Goal: Task Accomplishment & Management: Manage account settings

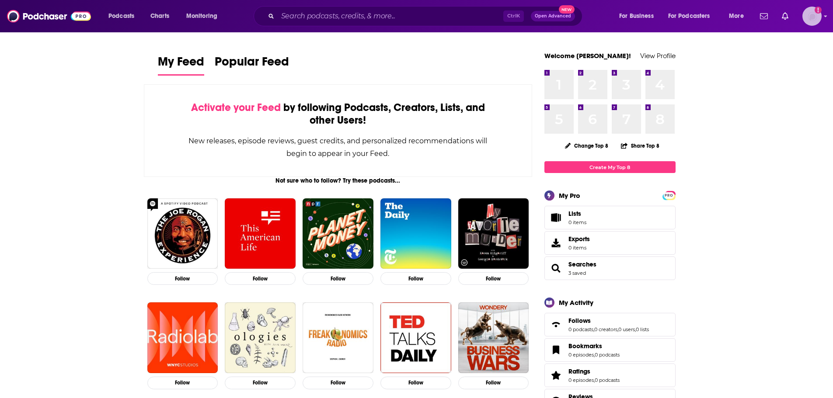
click at [825, 16] on icon "Show profile menu" at bounding box center [825, 17] width 3 height 2
click at [785, 165] on span "Account Settings" at bounding box center [769, 163] width 46 height 7
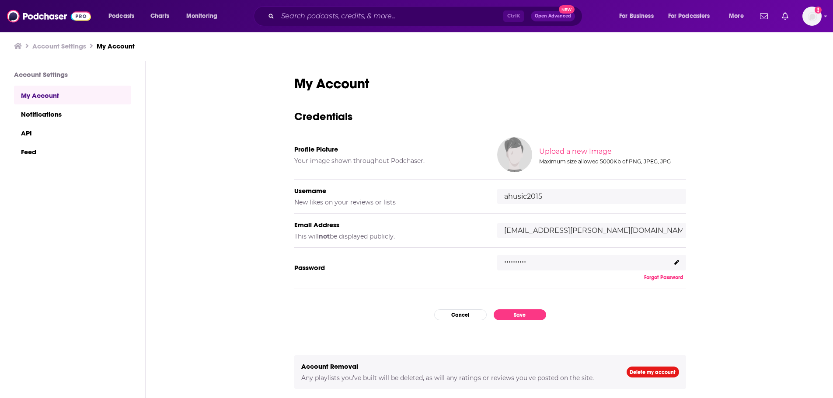
click at [564, 228] on input "[EMAIL_ADDRESS][PERSON_NAME][DOMAIN_NAME]" at bounding box center [591, 230] width 189 height 15
drag, startPoint x: 367, startPoint y: 236, endPoint x: 425, endPoint y: 232, distance: 57.8
click at [425, 232] on div "Email Address This will not be displayed publicly." at bounding box center [388, 231] width 189 height 20
click at [425, 233] on div "Email Address This will not be displayed publicly." at bounding box center [388, 231] width 189 height 20
click at [568, 230] on input "[EMAIL_ADDRESS][PERSON_NAME][DOMAIN_NAME]" at bounding box center [591, 230] width 189 height 15
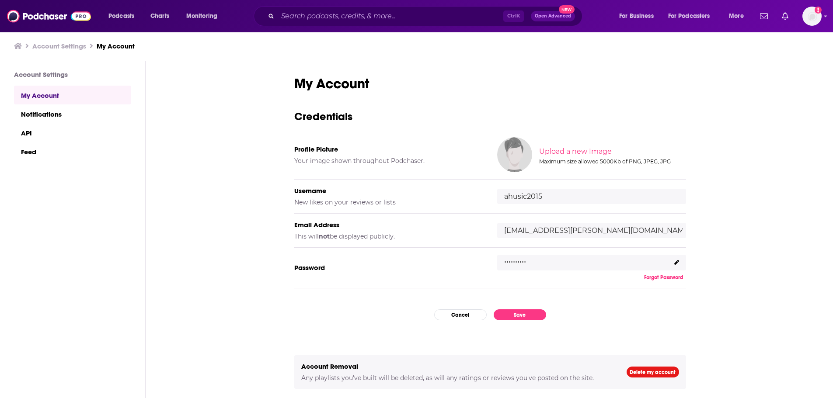
click at [595, 228] on input "[EMAIL_ADDRESS][PERSON_NAME][DOMAIN_NAME]" at bounding box center [591, 230] width 189 height 15
type input "[EMAIL_ADDRESS][PERSON_NAME][DOMAIN_NAME]"
click at [800, 224] on div "My Account Credentials Profile Picture Your image shown throughout Podchaser. U…" at bounding box center [490, 230] width 689 height 338
click at [515, 316] on button "Save" at bounding box center [520, 315] width 52 height 11
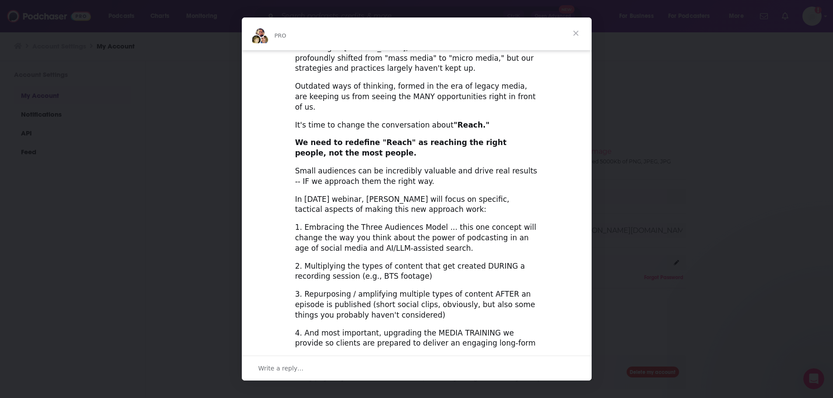
scroll to position [131, 0]
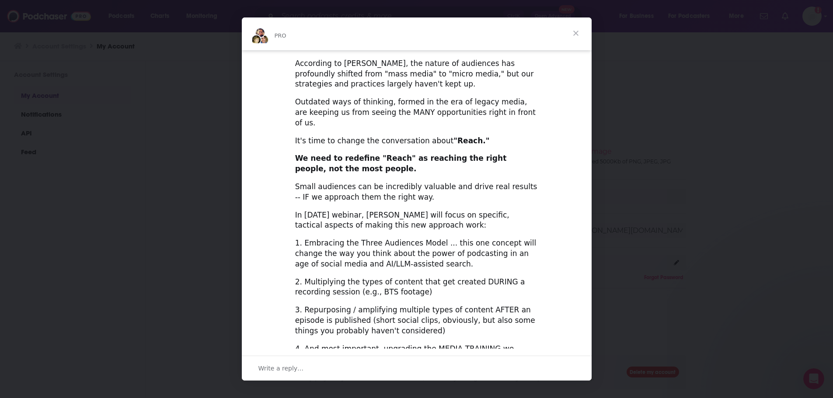
click at [569, 31] on span "Close" at bounding box center [575, 32] width 31 height 31
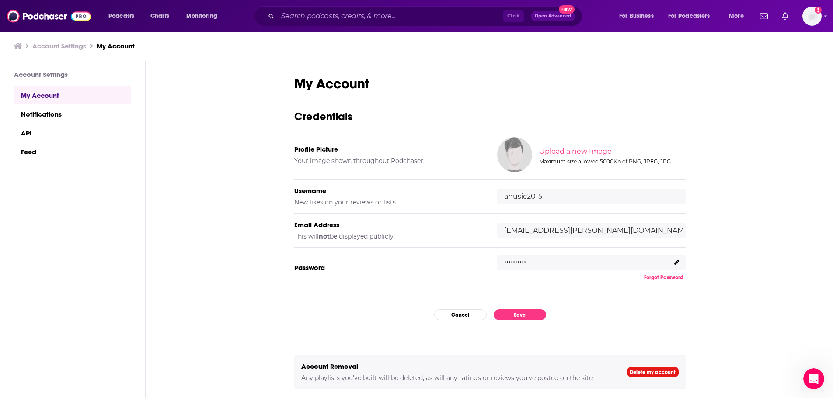
scroll to position [28, 0]
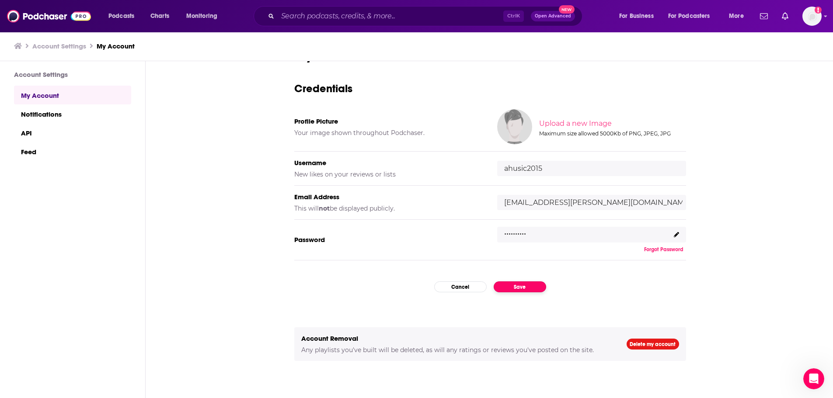
click at [532, 283] on button "Save" at bounding box center [520, 287] width 52 height 11
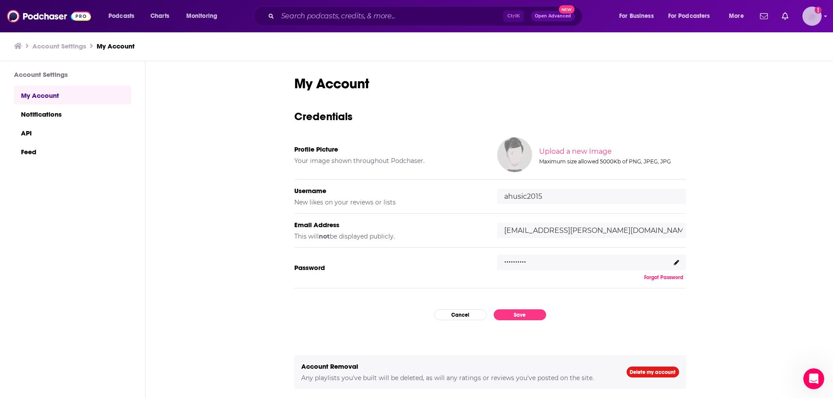
click at [825, 18] on icon "Show profile menu" at bounding box center [825, 16] width 3 height 5
click at [789, 163] on span "Account Settings" at bounding box center [769, 163] width 46 height 7
